Goal: Obtain resource: Obtain resource

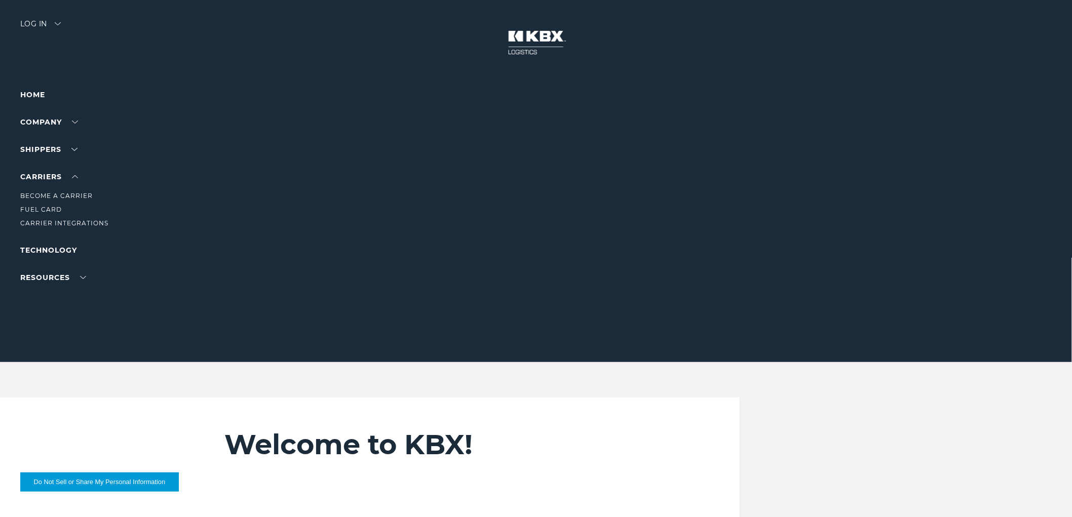
click at [46, 218] on li "Carrier Integrations" at bounding box center [64, 223] width 88 height 11
click at [48, 221] on link "Carrier Integrations" at bounding box center [64, 223] width 88 height 8
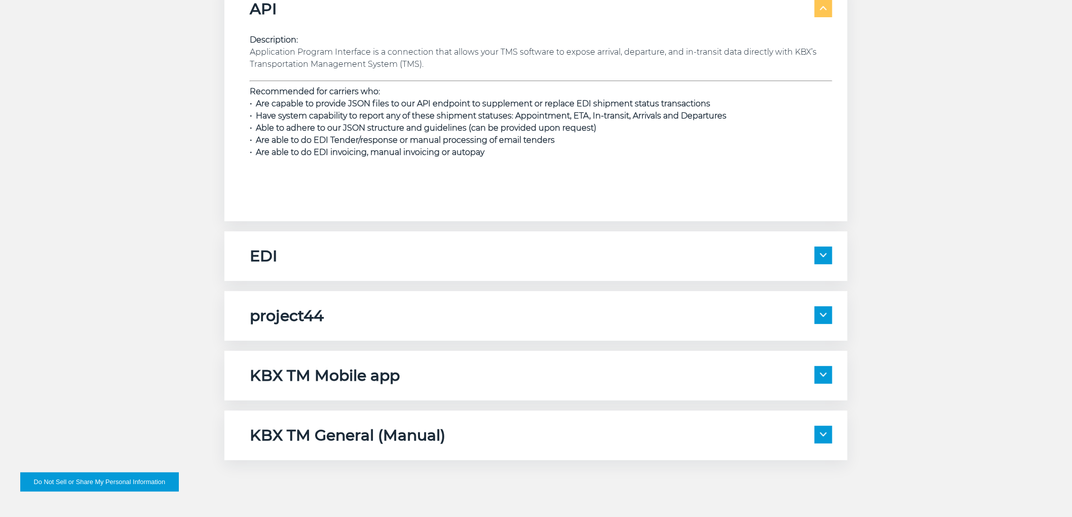
scroll to position [1575, 0]
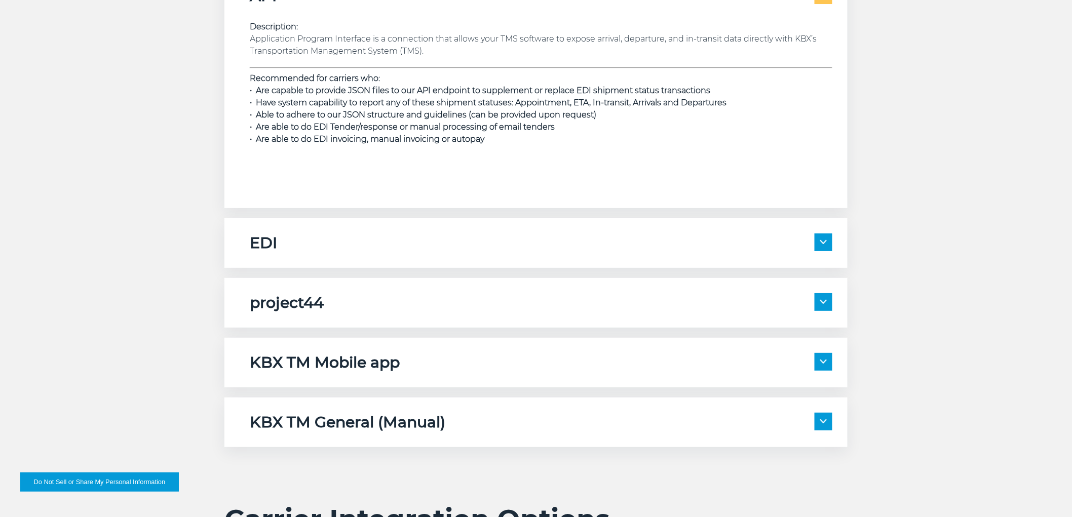
click at [301, 428] on h5 "KBX TM General (Manual)" at bounding box center [347, 422] width 195 height 19
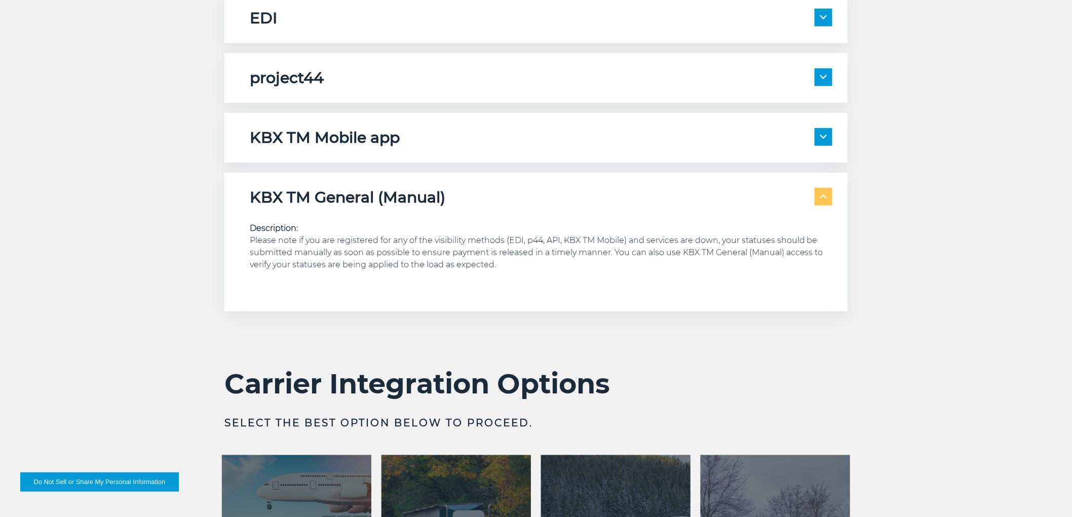
scroll to position [2082, 0]
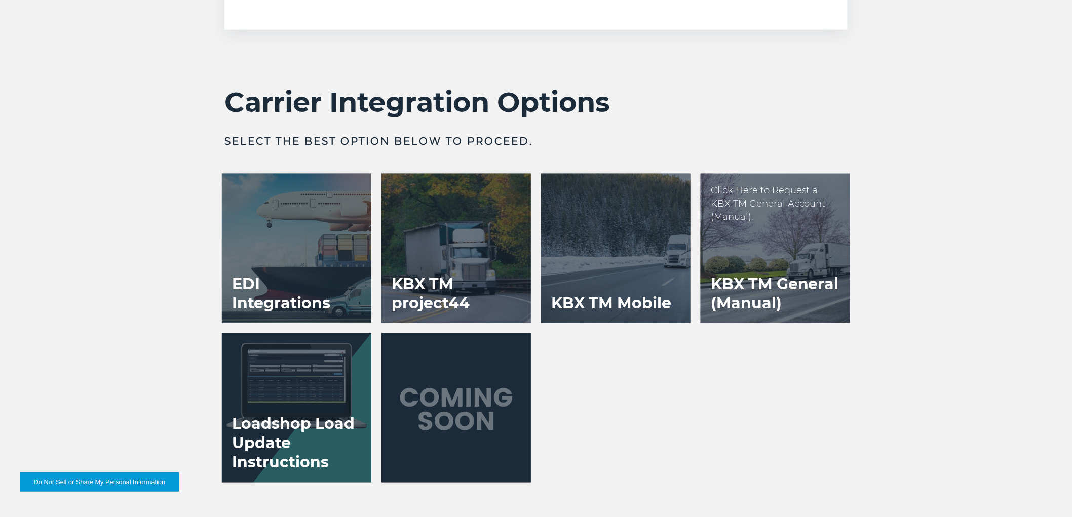
click at [769, 250] on div at bounding box center [774, 248] width 149 height 149
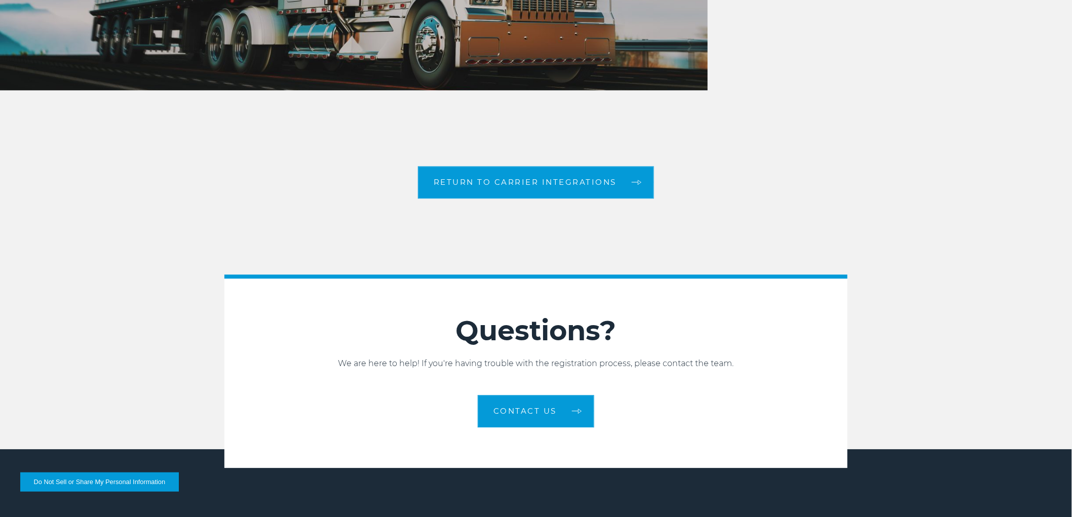
scroll to position [2696, 0]
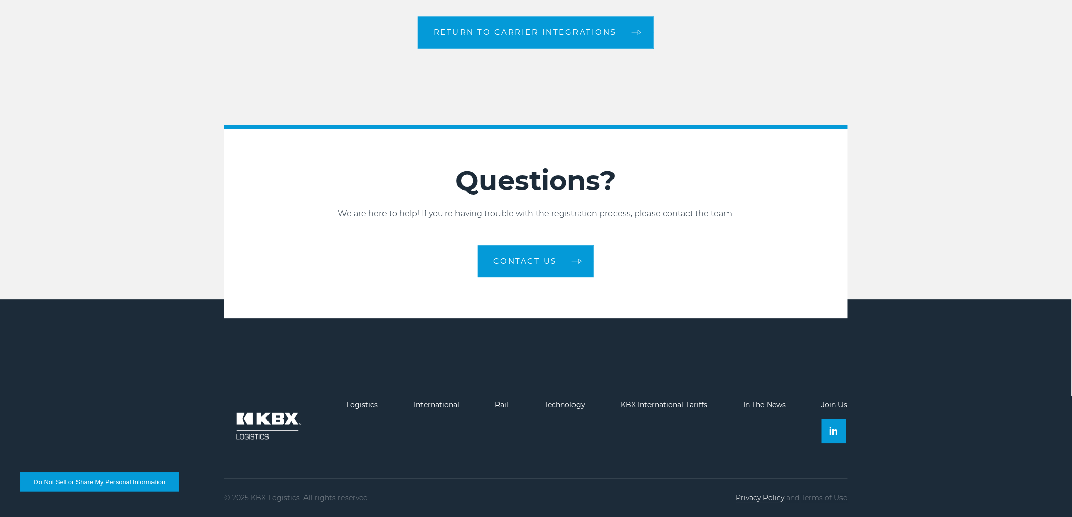
click at [758, 498] on link "Privacy Policy" at bounding box center [759, 497] width 49 height 9
click at [815, 495] on link "Terms of Use" at bounding box center [824, 497] width 46 height 9
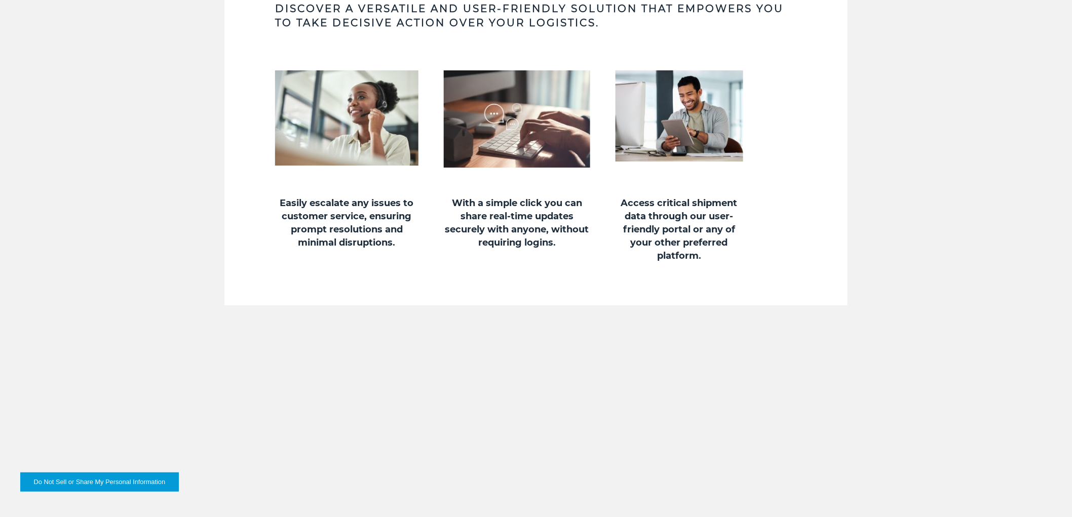
scroll to position [1575, 0]
